Goal: Information Seeking & Learning: Understand process/instructions

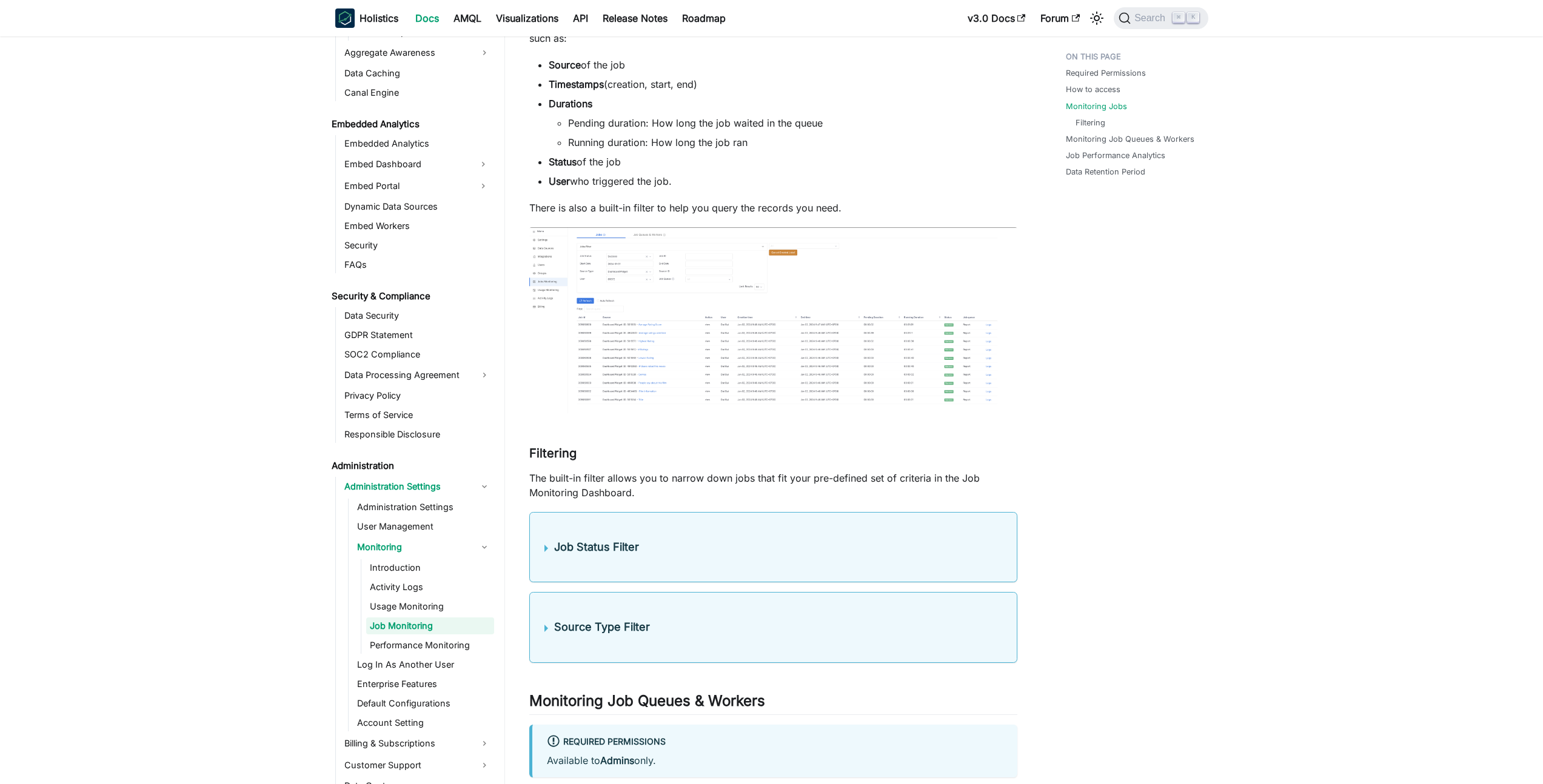
scroll to position [1313, 0]
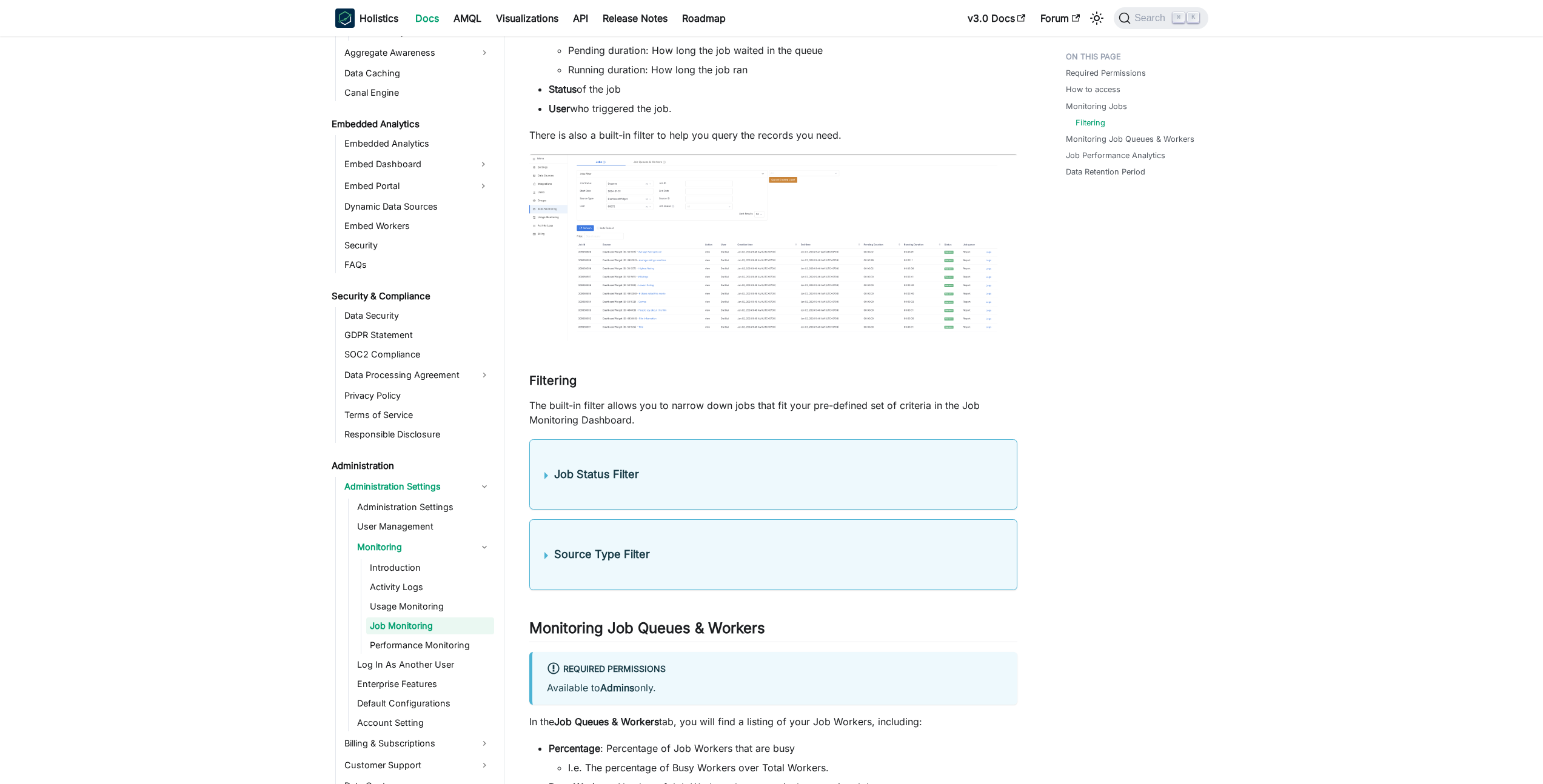
click at [654, 472] on h4 "Job Status Filter" at bounding box center [778, 475] width 448 height 14
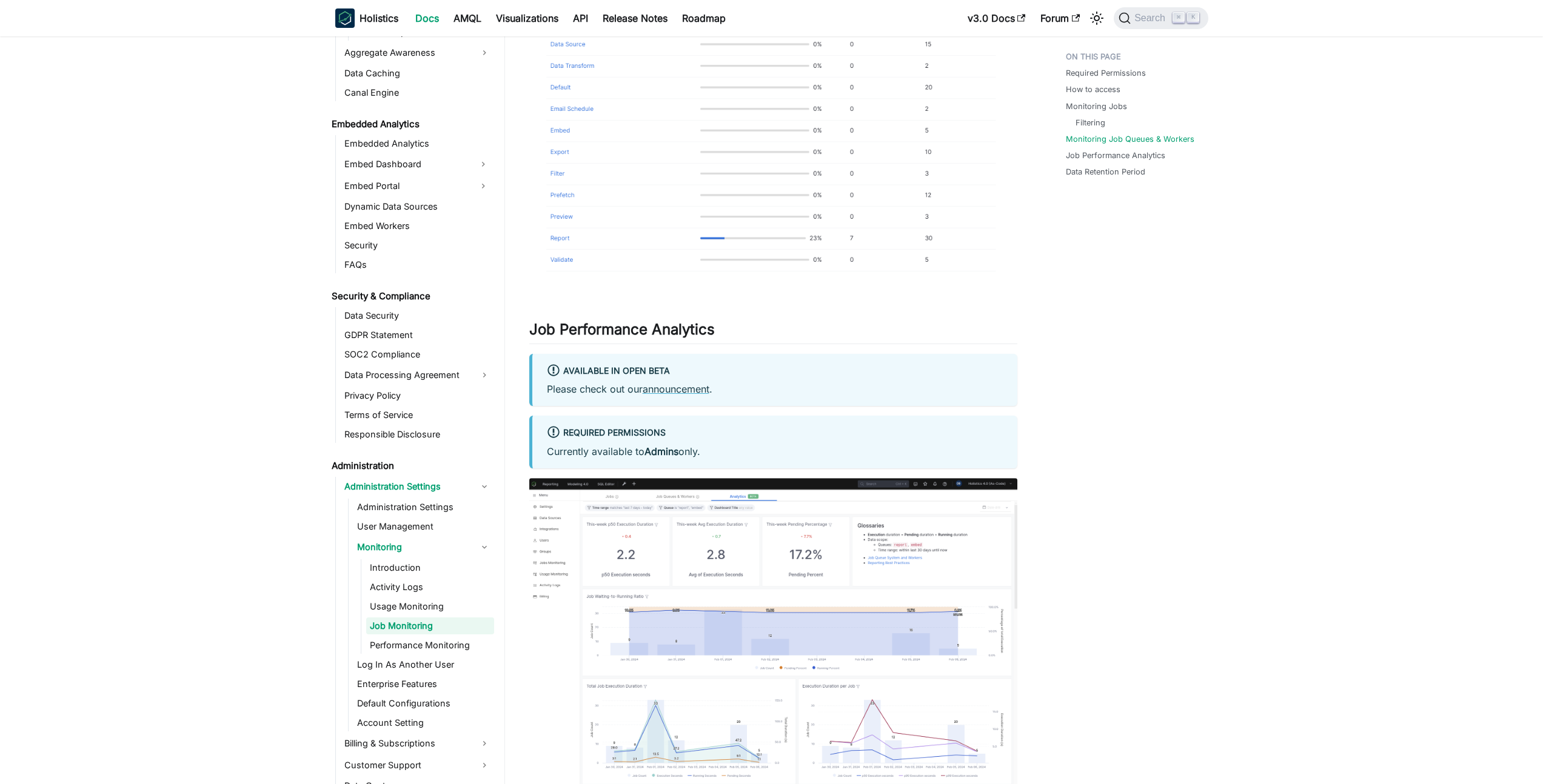
scroll to position [2586, 0]
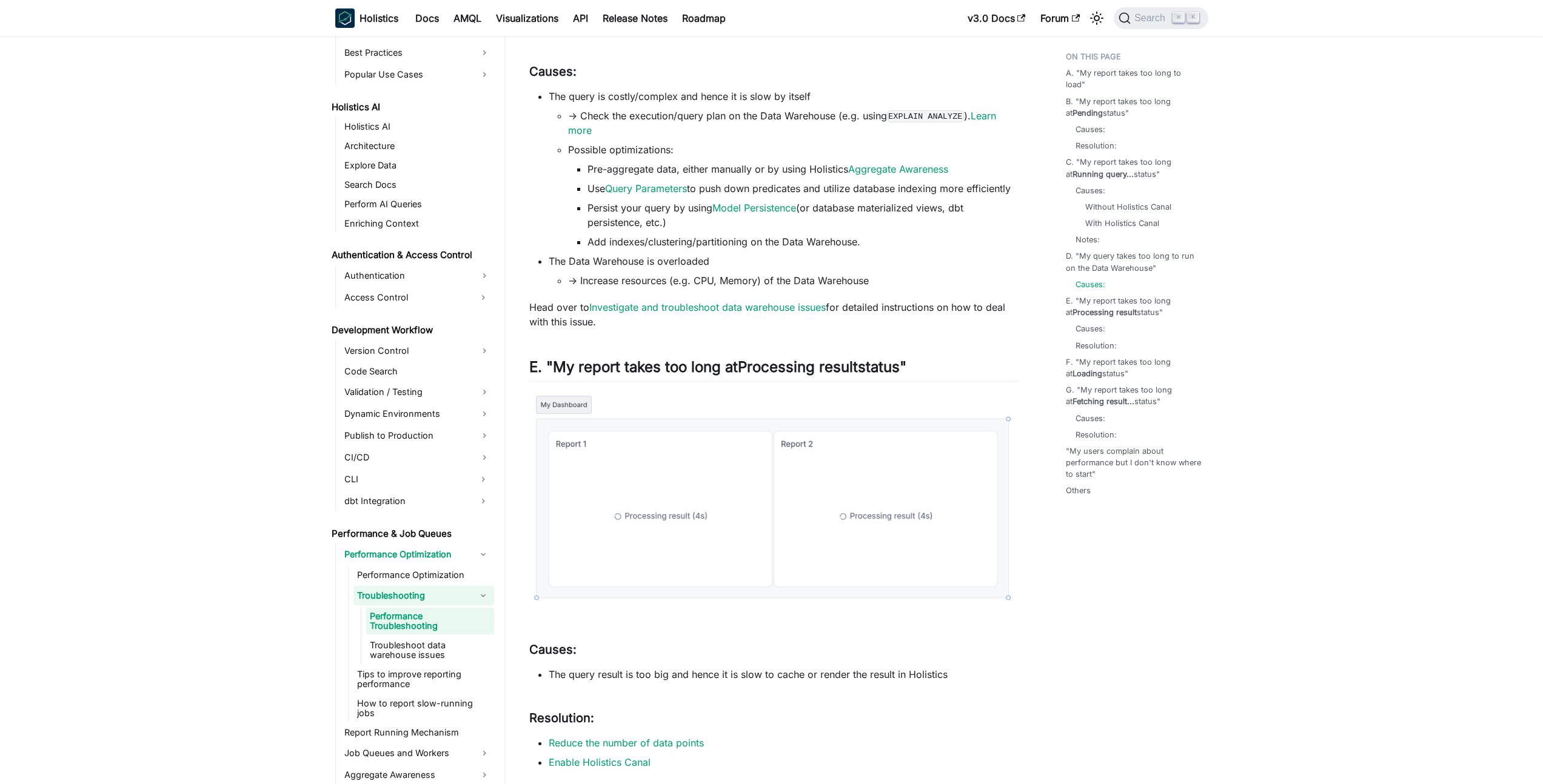
scroll to position [1733, 0]
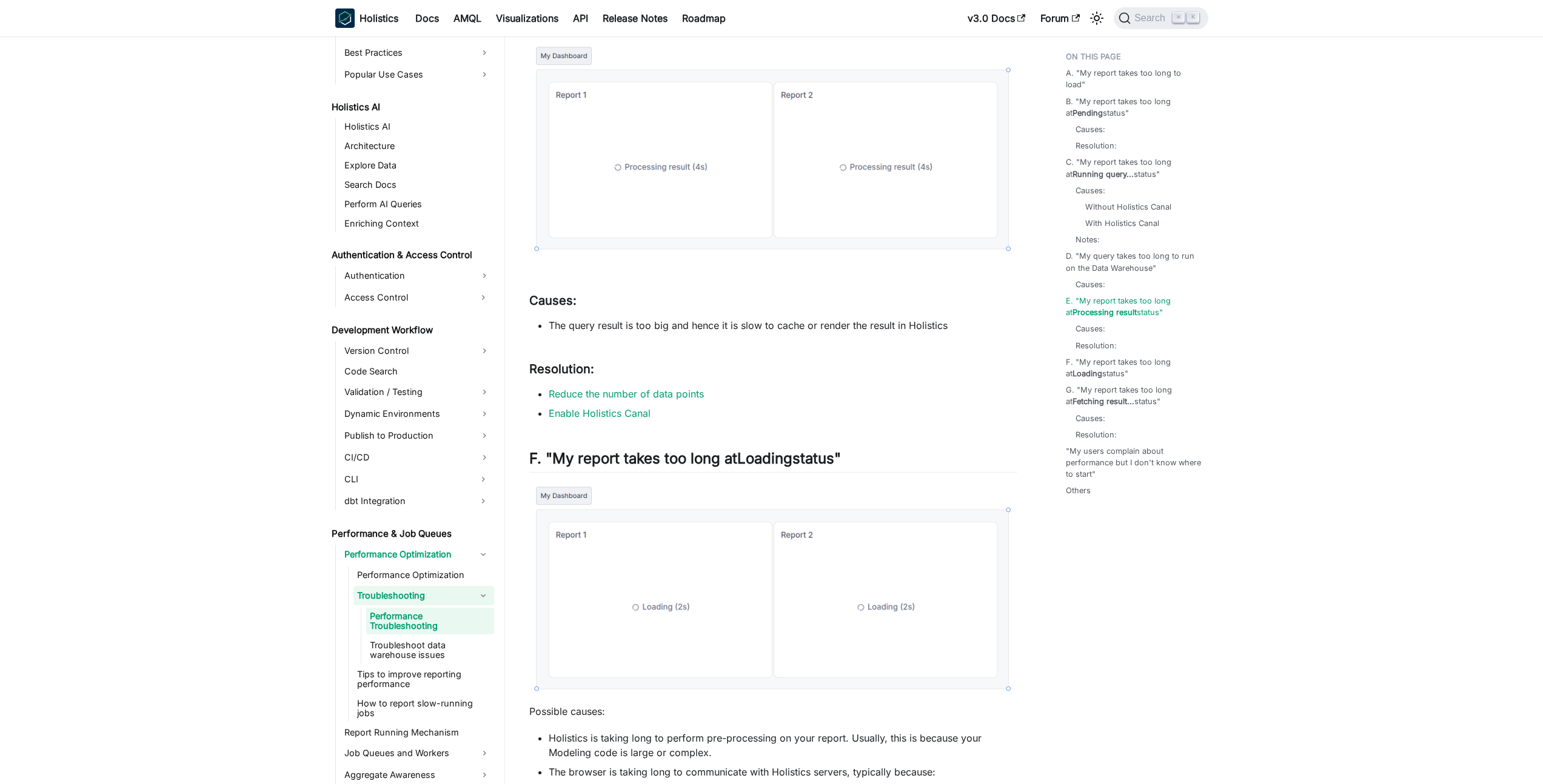
scroll to position [2097, 0]
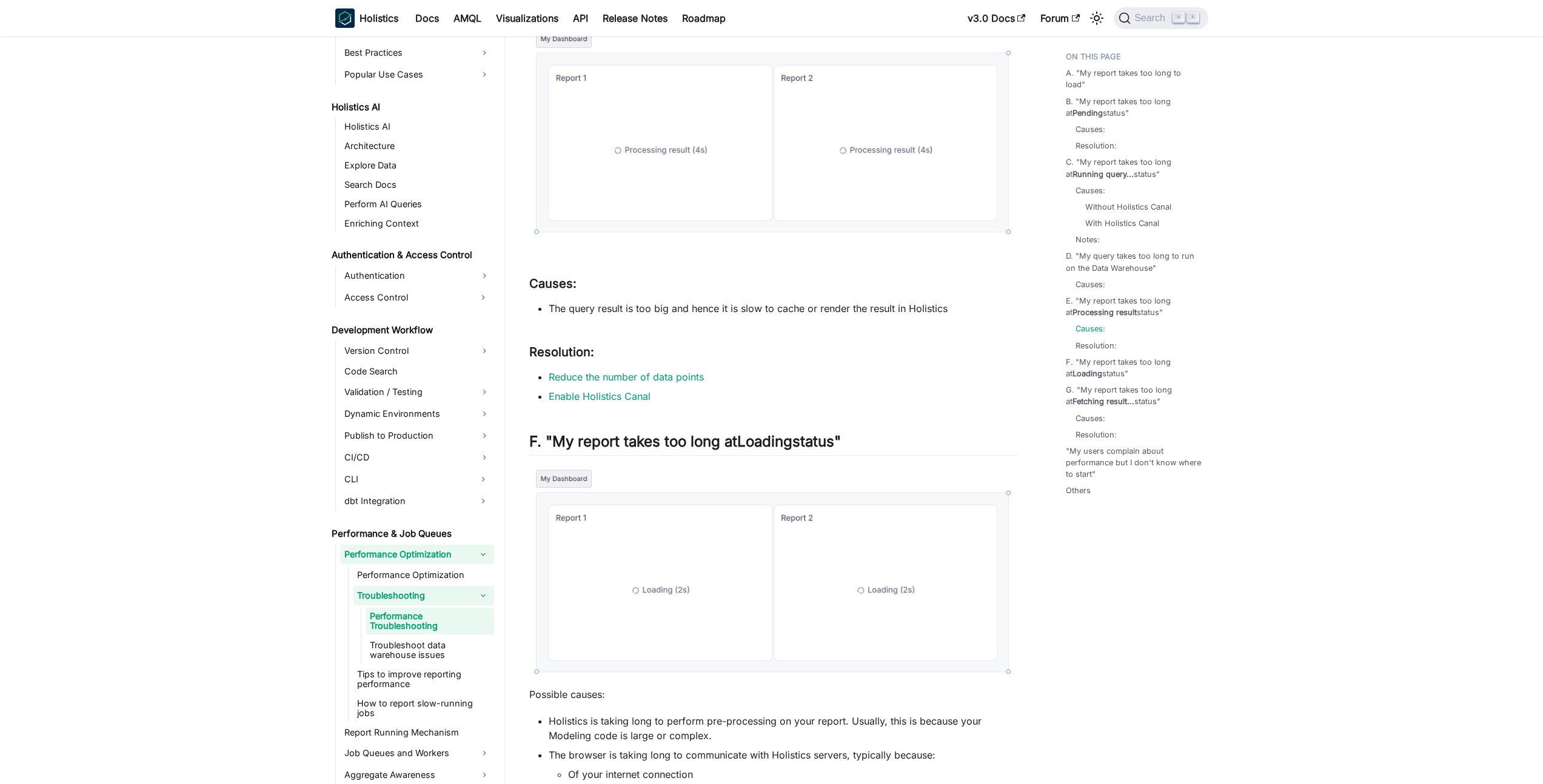
click at [426, 551] on link "Performance Optimization" at bounding box center [406, 554] width 132 height 20
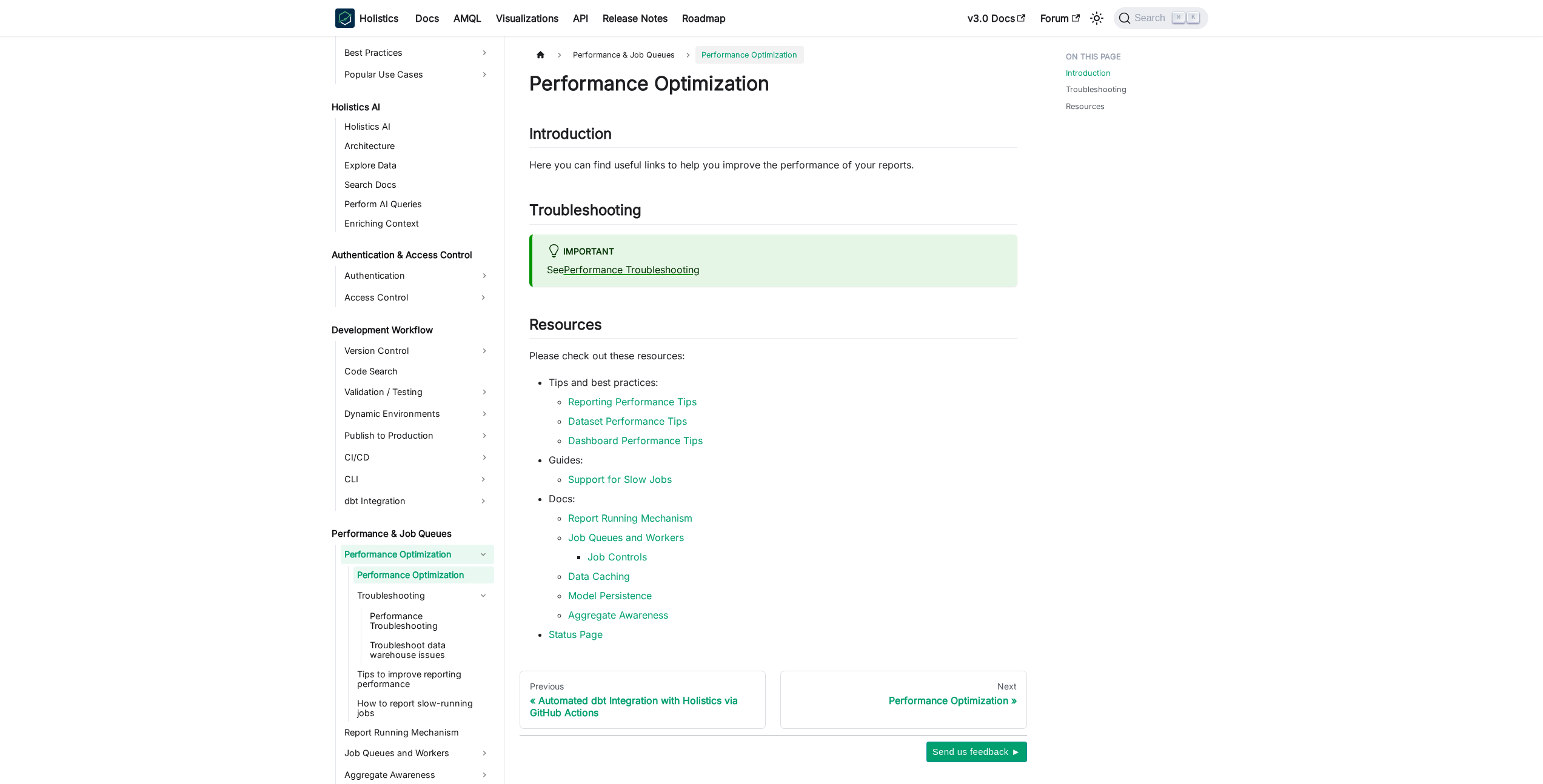
click at [638, 275] on link "Performance Troubleshooting" at bounding box center [631, 270] width 135 height 12
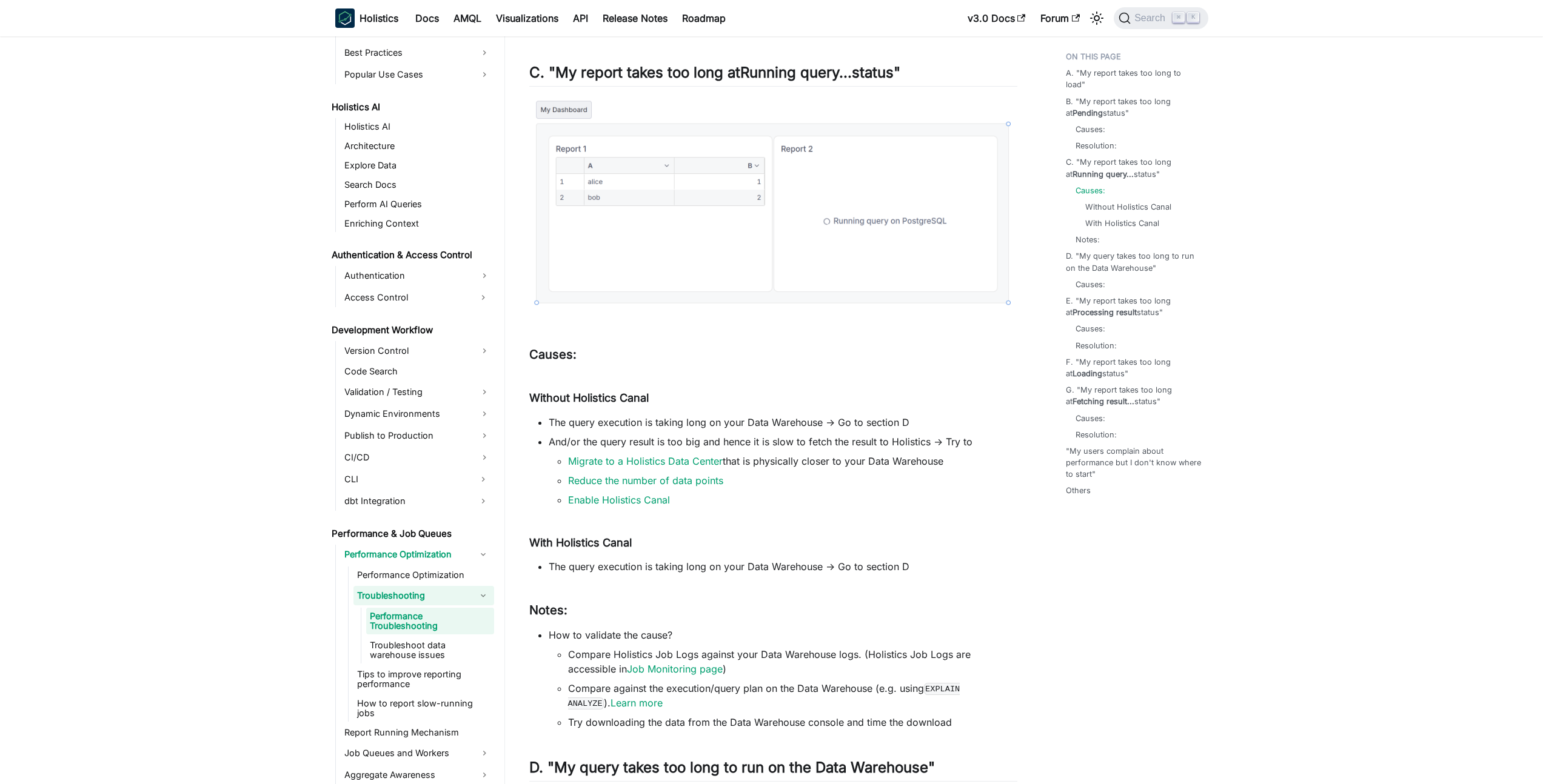
scroll to position [946, 0]
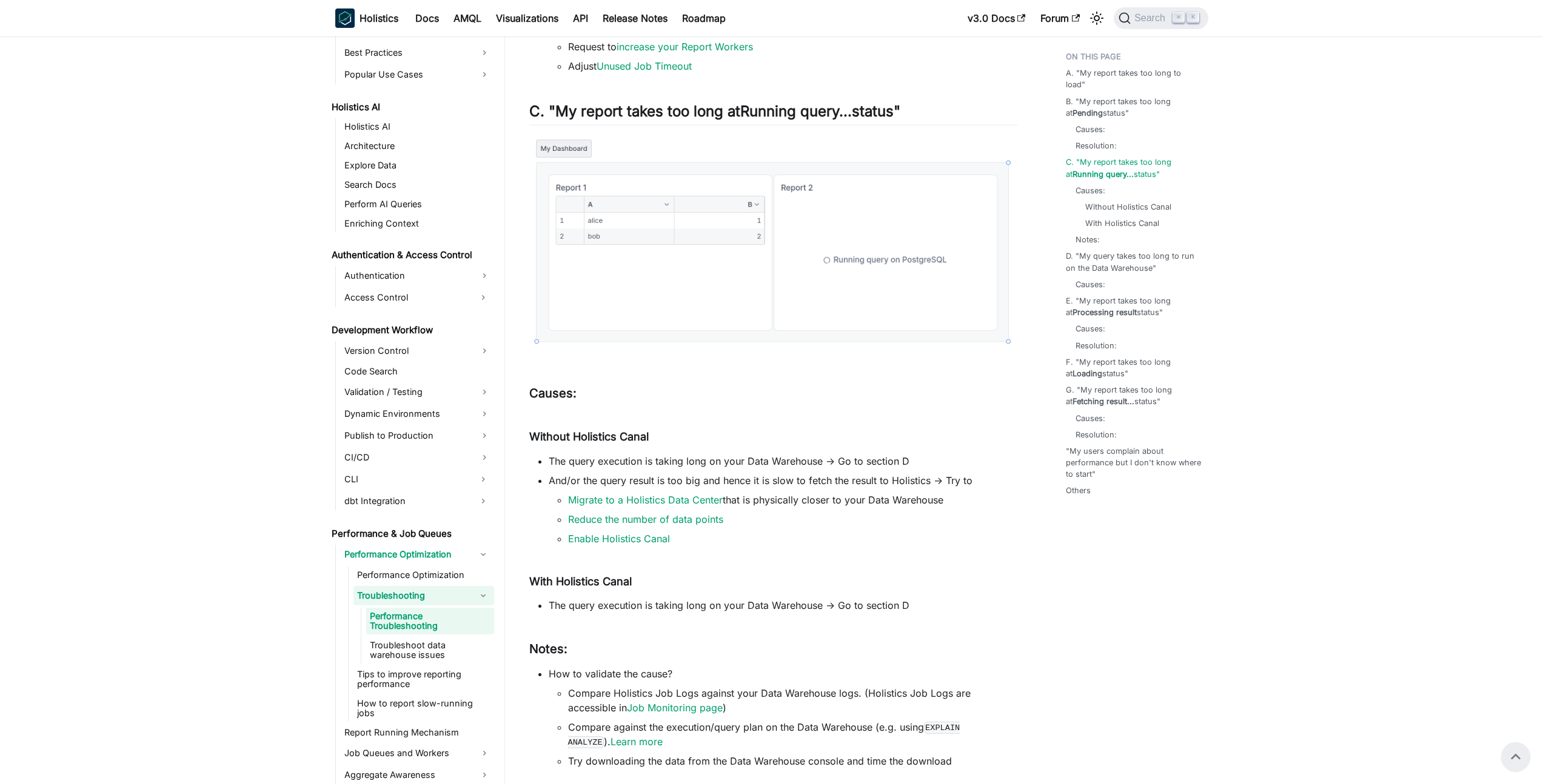
click at [454, 620] on link "Performance Troubleshooting" at bounding box center [430, 621] width 128 height 26
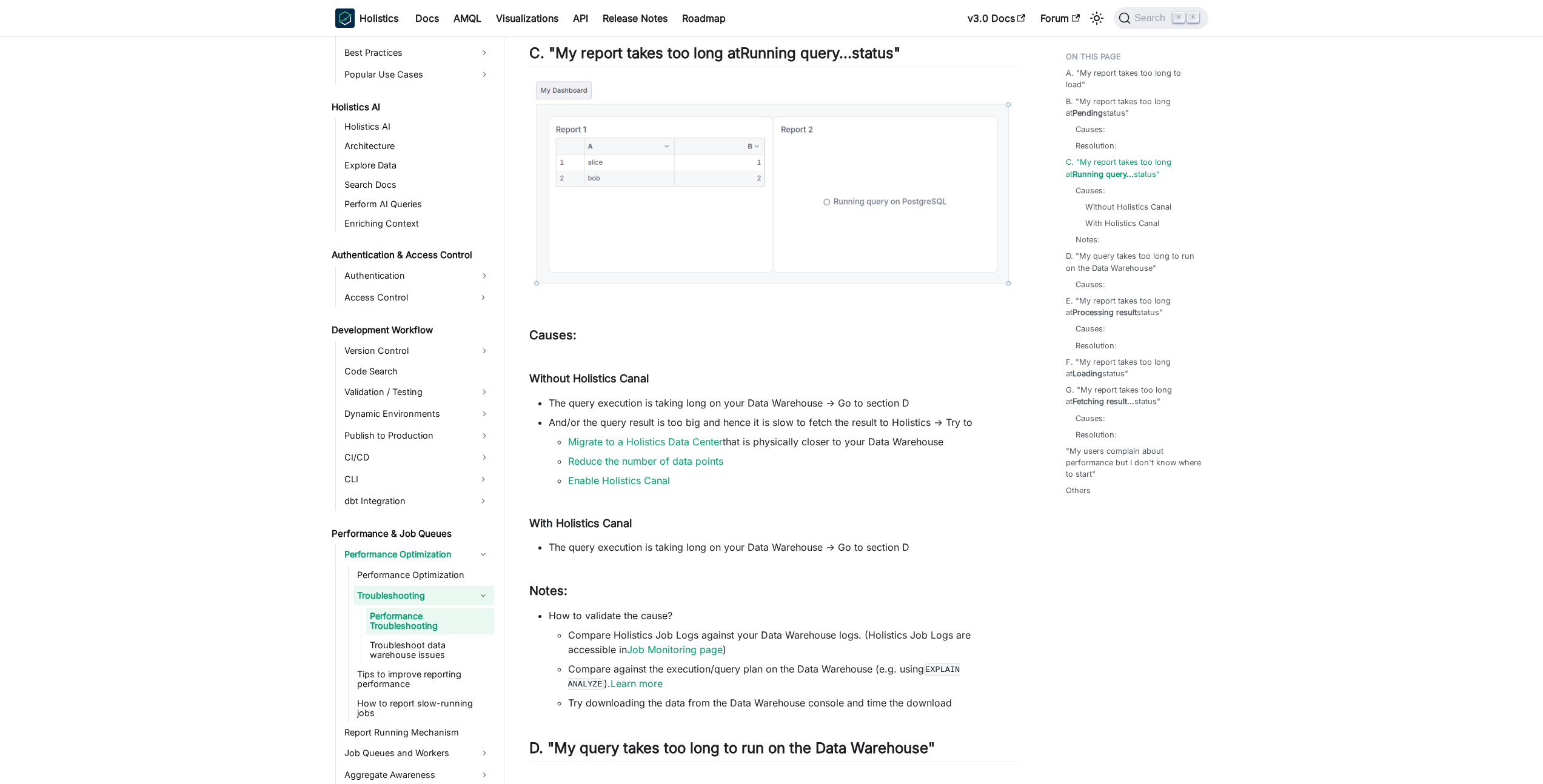
scroll to position [1008, 0]
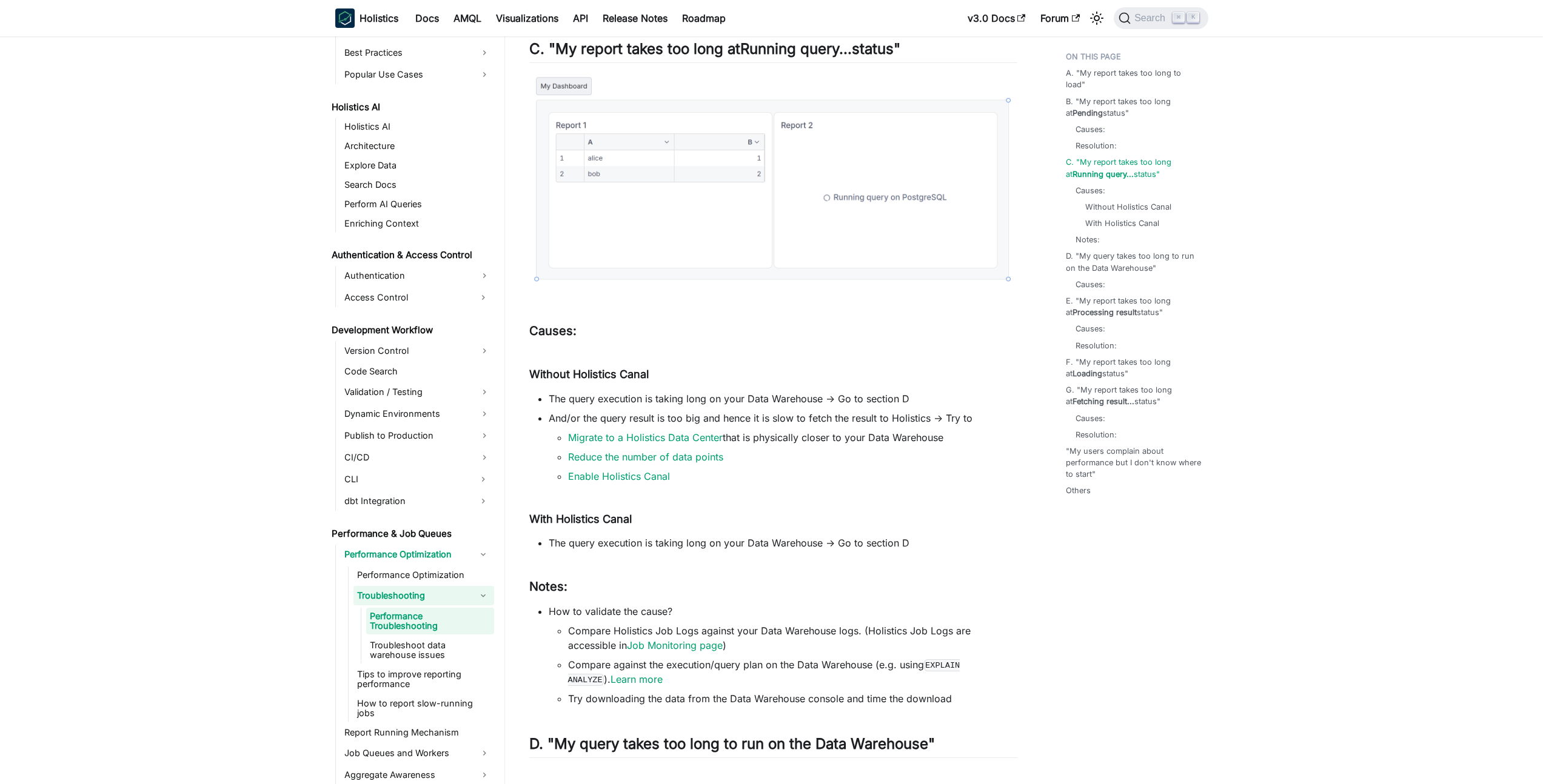
click at [433, 593] on link "Troubleshooting" at bounding box center [413, 596] width 119 height 20
click at [430, 611] on link "Performance Troubleshooting" at bounding box center [430, 621] width 128 height 26
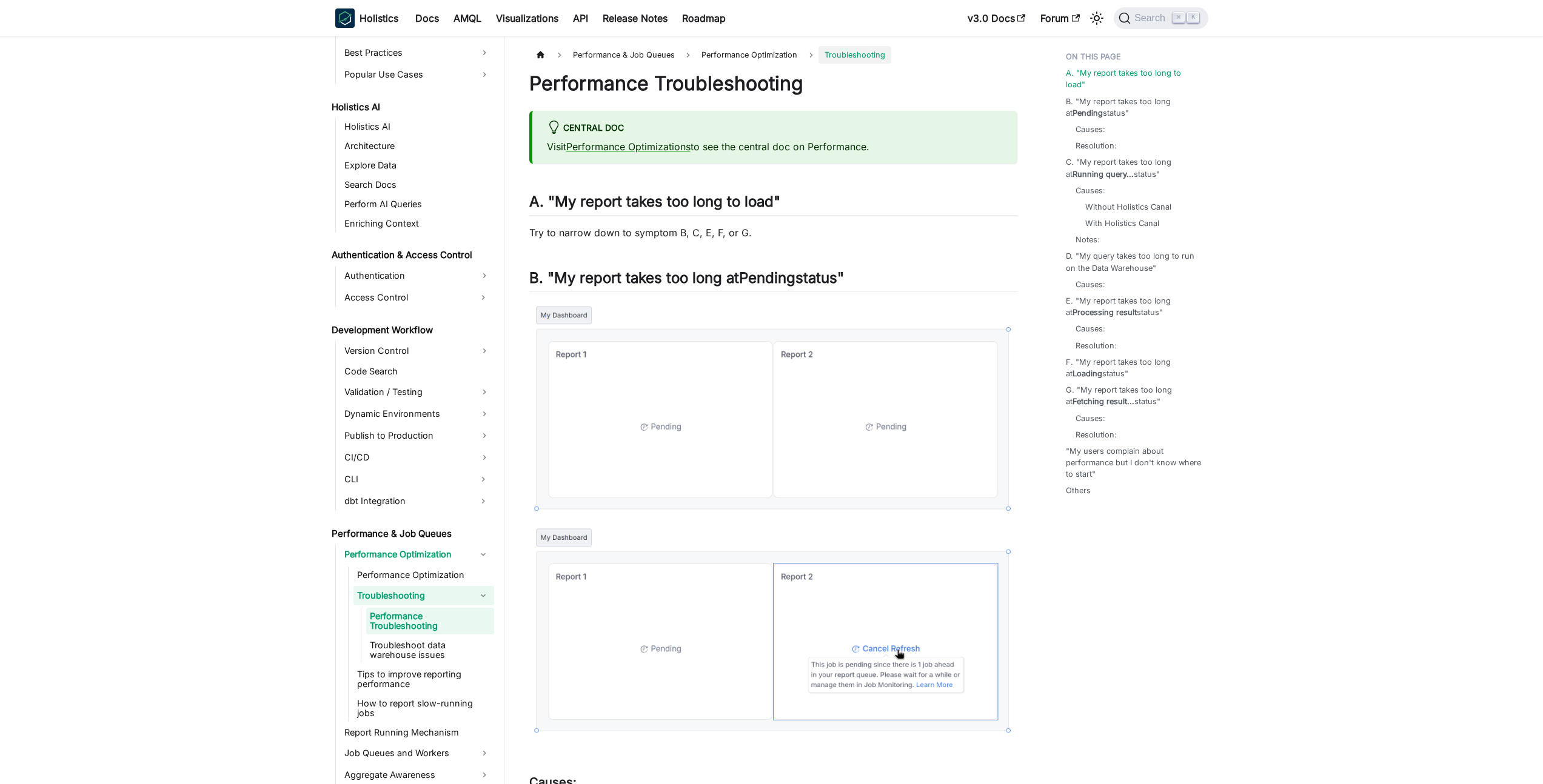
click at [433, 593] on link "Troubleshooting" at bounding box center [413, 596] width 119 height 20
click at [435, 595] on link "Troubleshooting" at bounding box center [413, 596] width 119 height 20
click at [445, 618] on link "Performance Troubleshooting" at bounding box center [430, 621] width 128 height 26
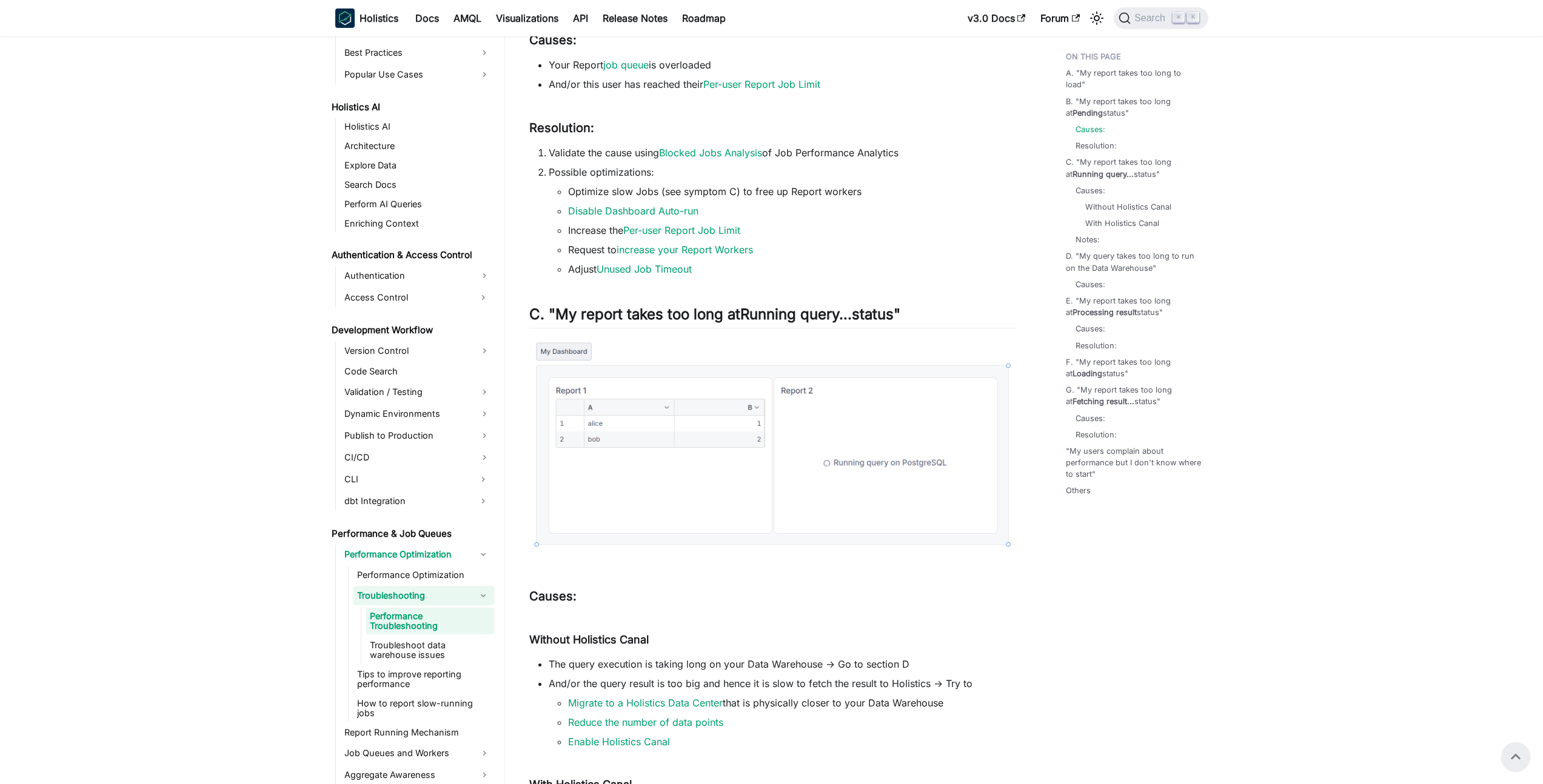
scroll to position [695, 0]
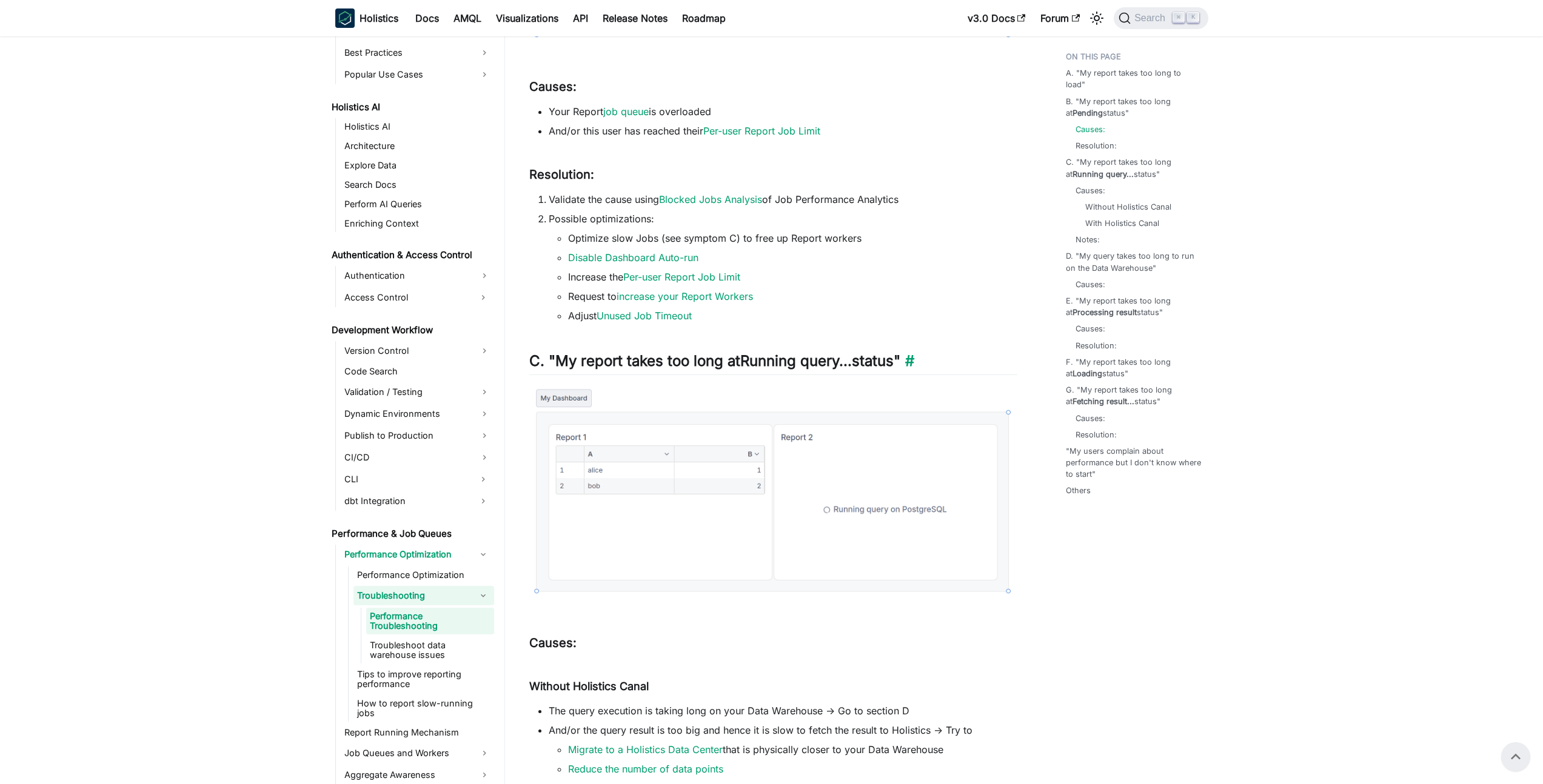
click at [642, 363] on h2 "C. "My report takes too long at Running query... status" ​" at bounding box center [773, 363] width 488 height 23
click at [915, 360] on link "​" at bounding box center [907, 361] width 14 height 18
